Goal: Download file/media

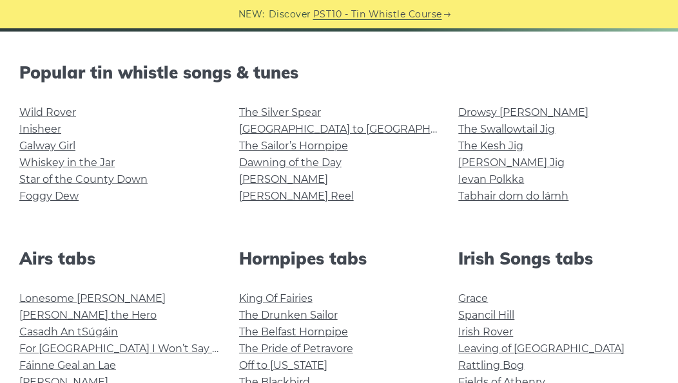
scroll to position [304, 0]
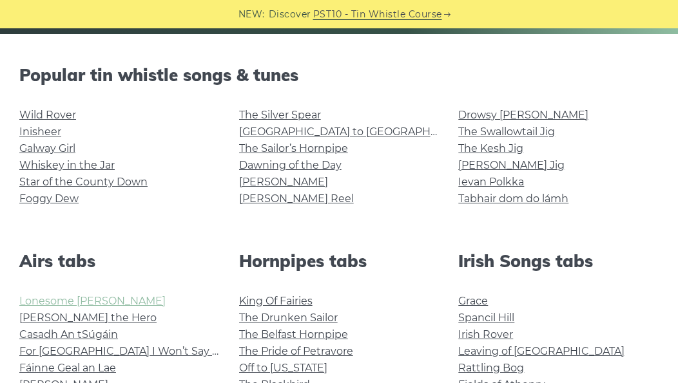
click at [107, 298] on link "Lonesome Boatman" at bounding box center [92, 301] width 146 height 12
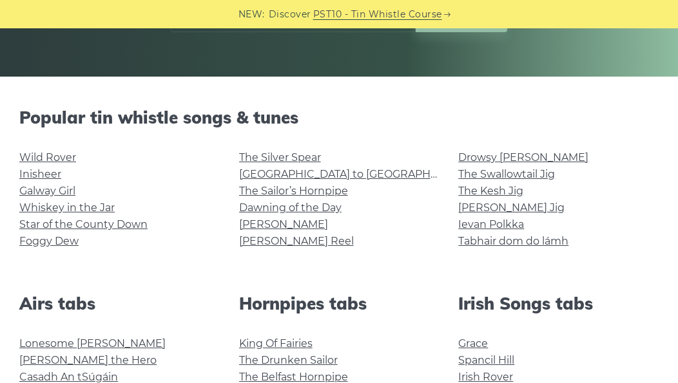
scroll to position [258, 0]
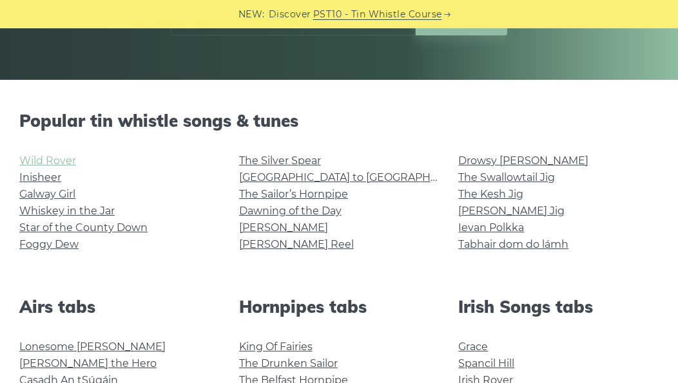
click at [52, 160] on link "Wild Rover" at bounding box center [47, 161] width 57 height 12
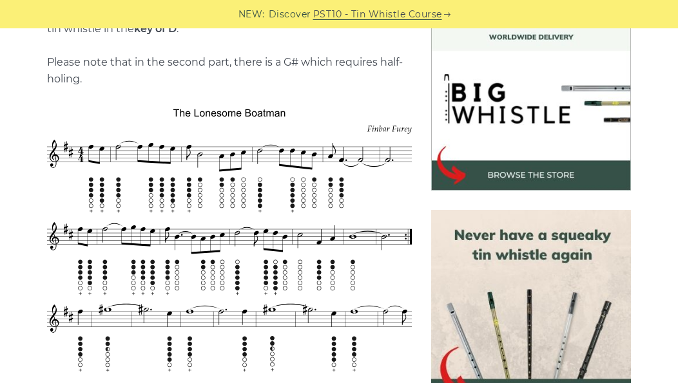
scroll to position [384, 0]
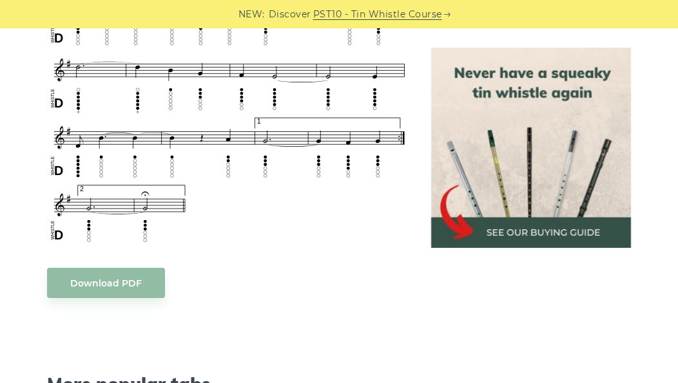
scroll to position [860, 0]
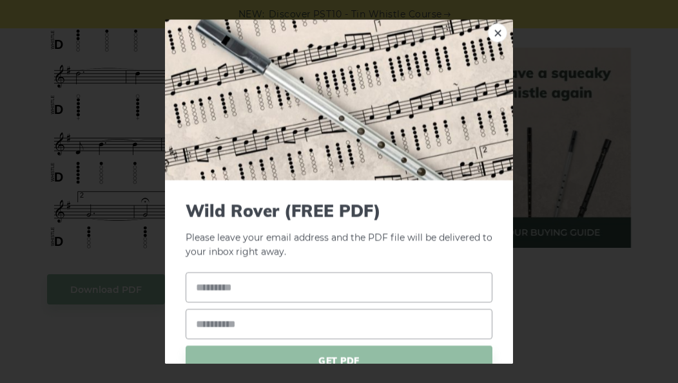
click at [124, 264] on body "NEW: Discover PST10 - Tin Whistle Course Lessons Fingering Charts Tabs & Notes …" at bounding box center [339, 287] width 678 height 2294
click at [246, 285] on input "text" at bounding box center [339, 288] width 307 height 30
type input "******"
click at [242, 329] on input "email" at bounding box center [339, 324] width 307 height 30
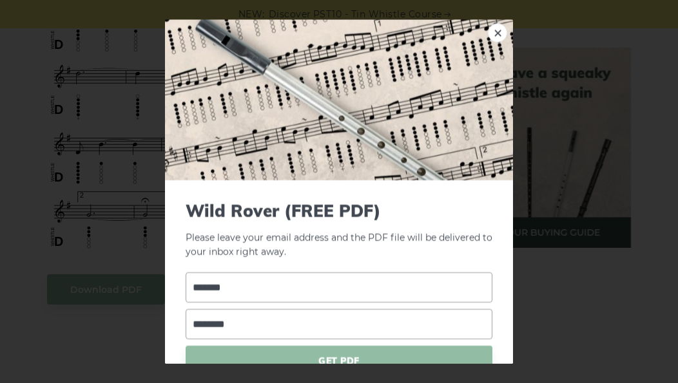
type input "**********"
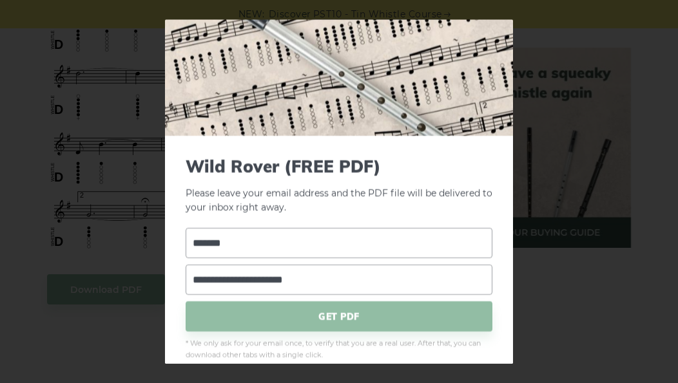
scroll to position [52, 0]
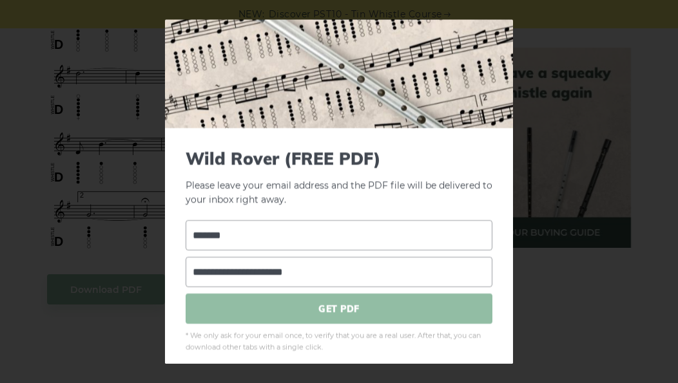
click at [335, 305] on span "GET PDF" at bounding box center [339, 309] width 307 height 30
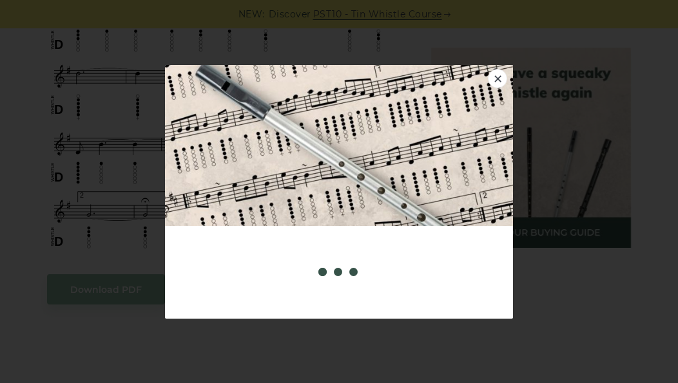
scroll to position [0, 0]
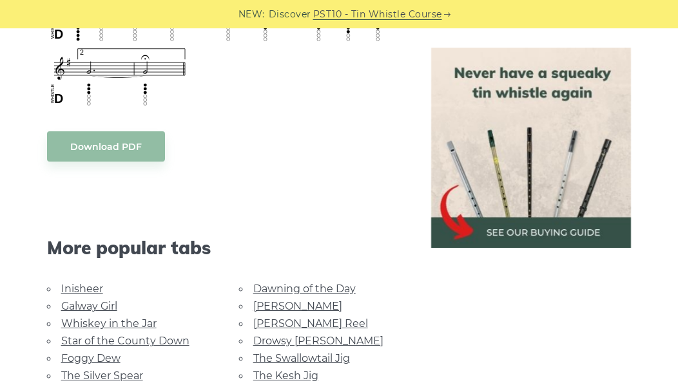
scroll to position [1106, 0]
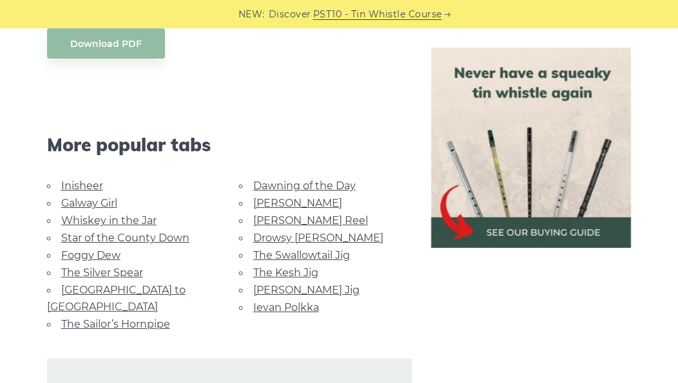
click at [108, 249] on link "Foggy Dew" at bounding box center [90, 255] width 59 height 12
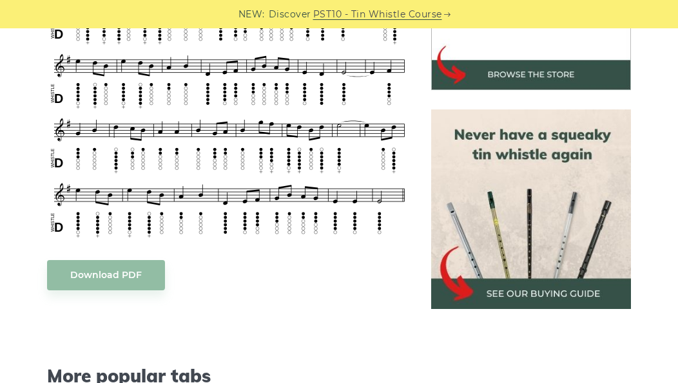
scroll to position [474, 0]
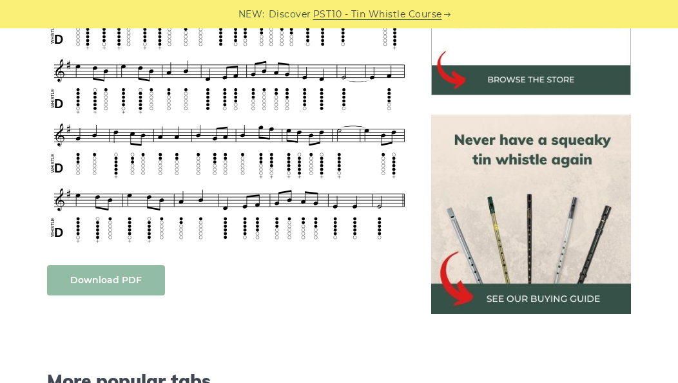
click at [119, 275] on link "Download PDF" at bounding box center [106, 280] width 118 height 30
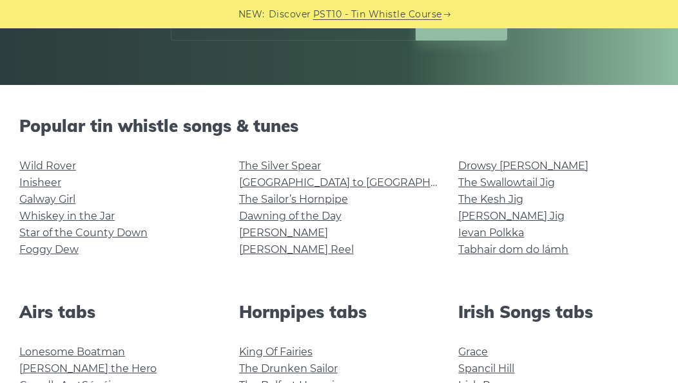
scroll to position [278, 0]
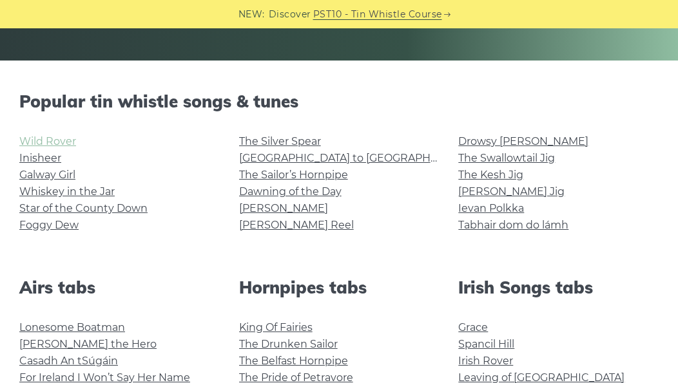
click at [52, 140] on link "Wild Rover" at bounding box center [47, 141] width 57 height 12
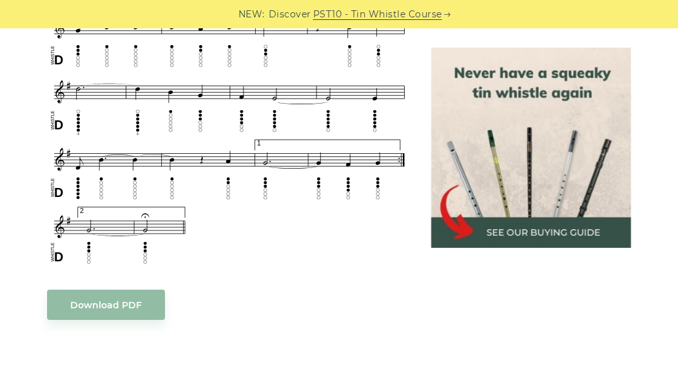
scroll to position [847, 0]
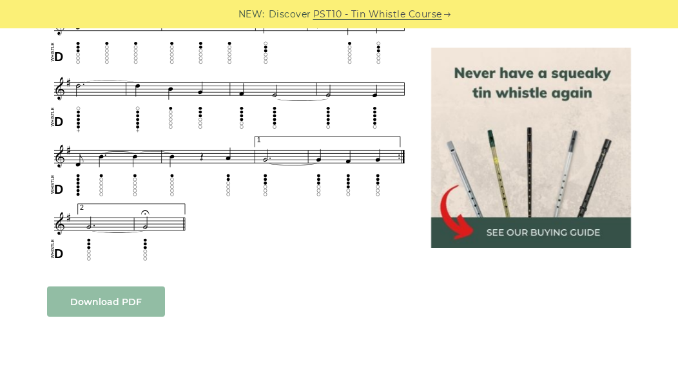
click at [84, 287] on link "Download PDF" at bounding box center [106, 302] width 118 height 30
